Goal: Information Seeking & Learning: Learn about a topic

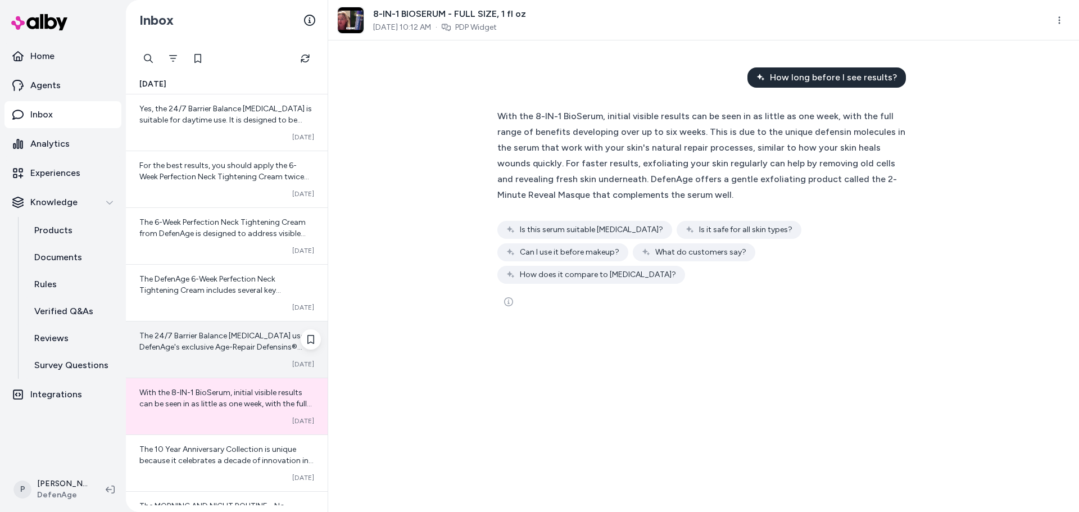
click at [195, 338] on span "The 24/7 Barrier Balance [MEDICAL_DATA] uses DefenAge's exclusive Age-Repair De…" at bounding box center [226, 403] width 174 height 144
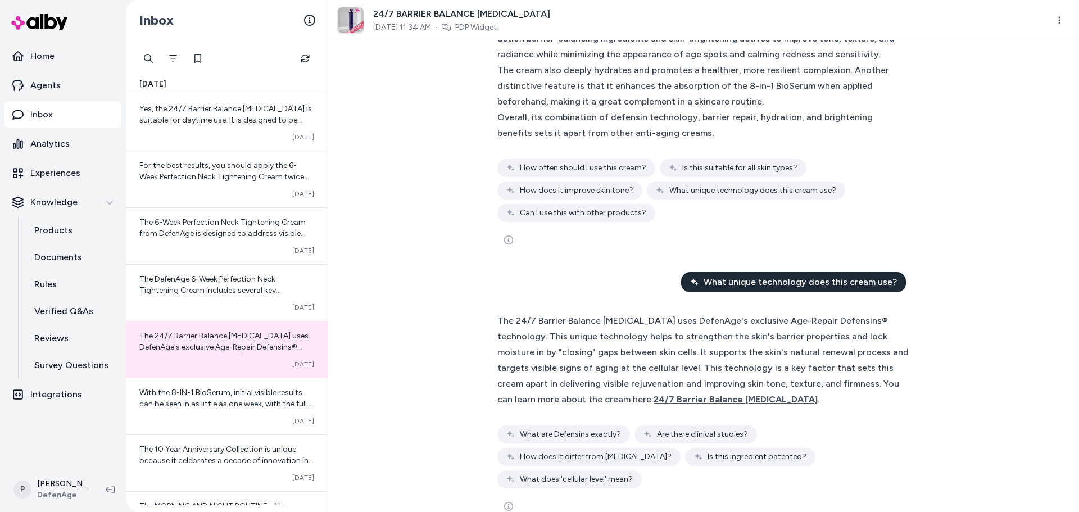
scroll to position [674, 0]
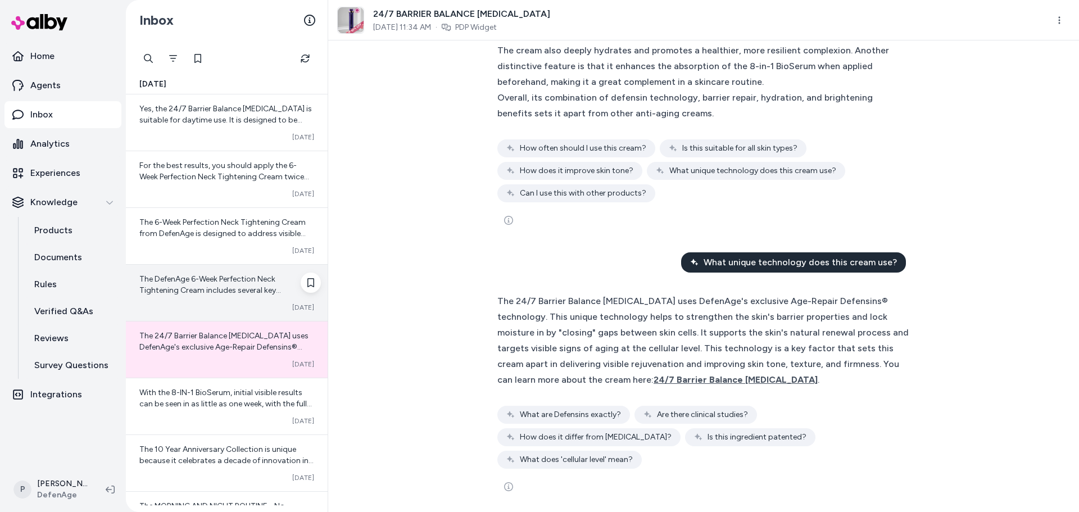
click at [236, 280] on span "The DefenAge 6-Week Perfection Neck Tightening Cream includes several key ingre…" at bounding box center [224, 385] width 170 height 223
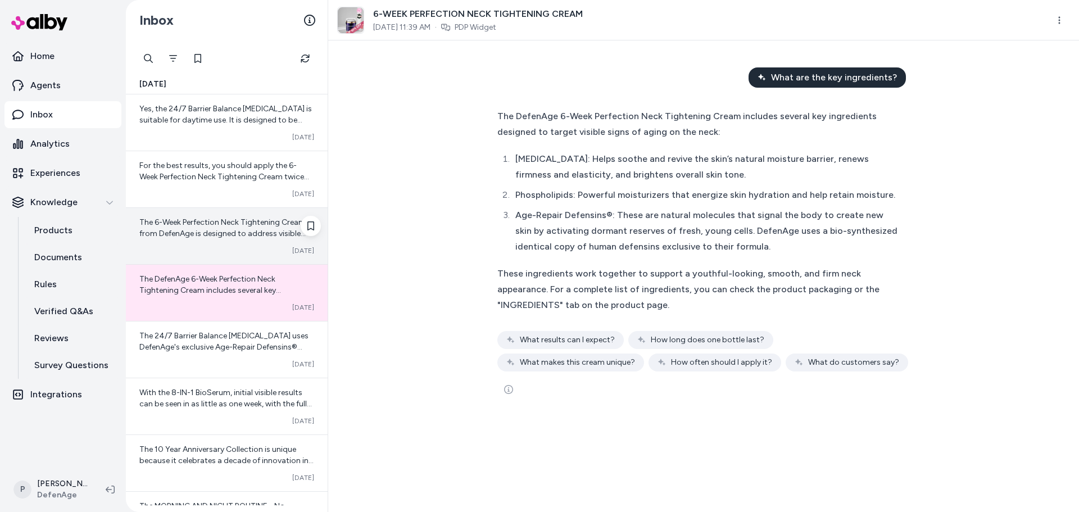
click at [231, 243] on div "The 6-Week Perfection Neck Tightening Cream from DefenAge is designed to addres…" at bounding box center [227, 236] width 202 height 56
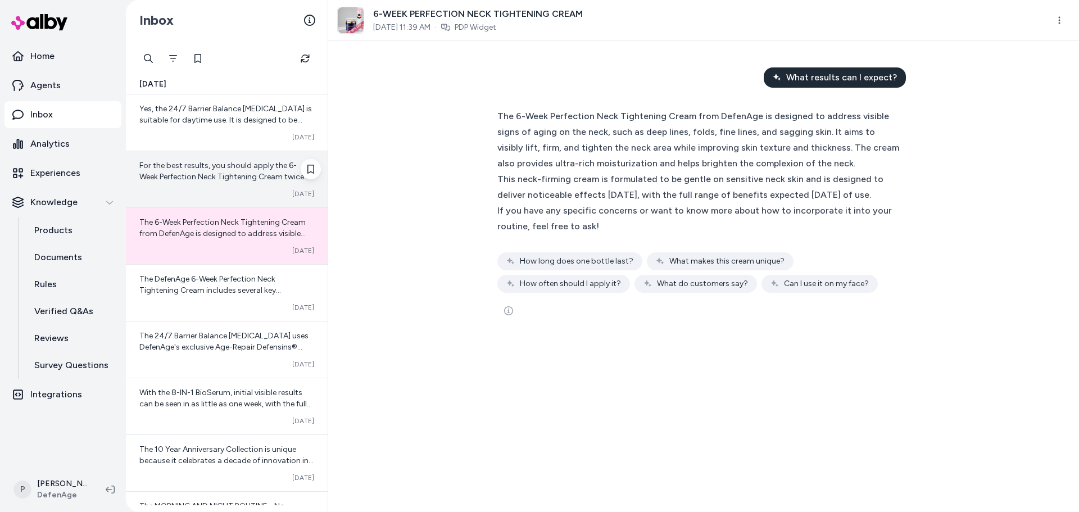
click at [234, 196] on div "Converted Oct 09" at bounding box center [226, 193] width 175 height 9
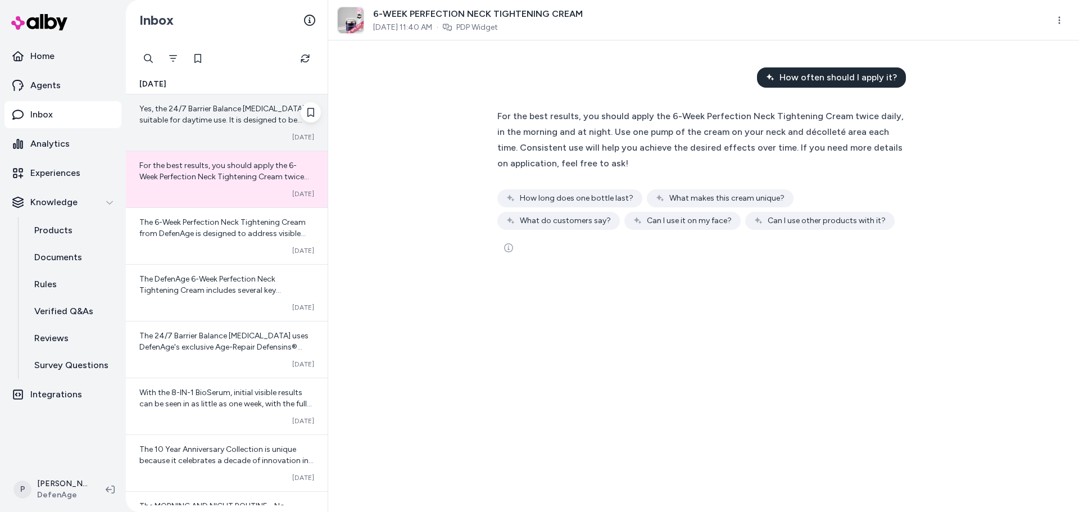
click at [221, 122] on span "Yes, the 24/7 Barrier Balance [MEDICAL_DATA] is suitable for daytime use. It is…" at bounding box center [226, 148] width 174 height 88
